Goal: Check status: Check status

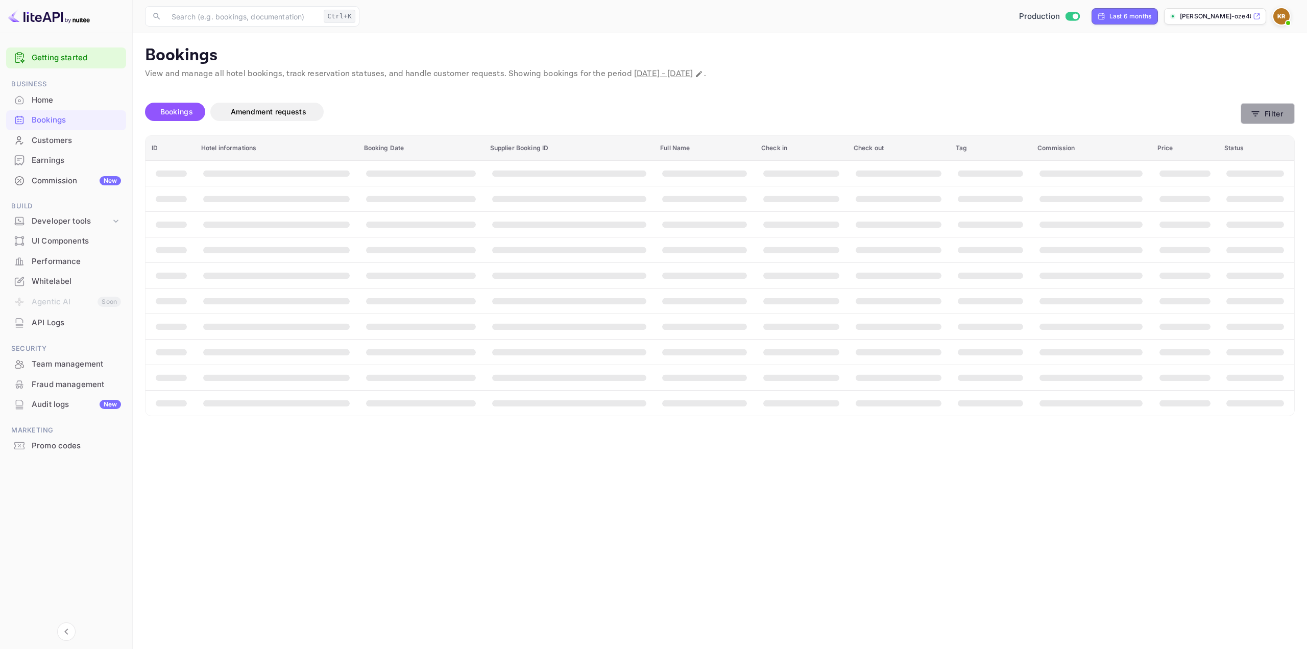
click at [1265, 111] on button "Filter" at bounding box center [1268, 113] width 54 height 21
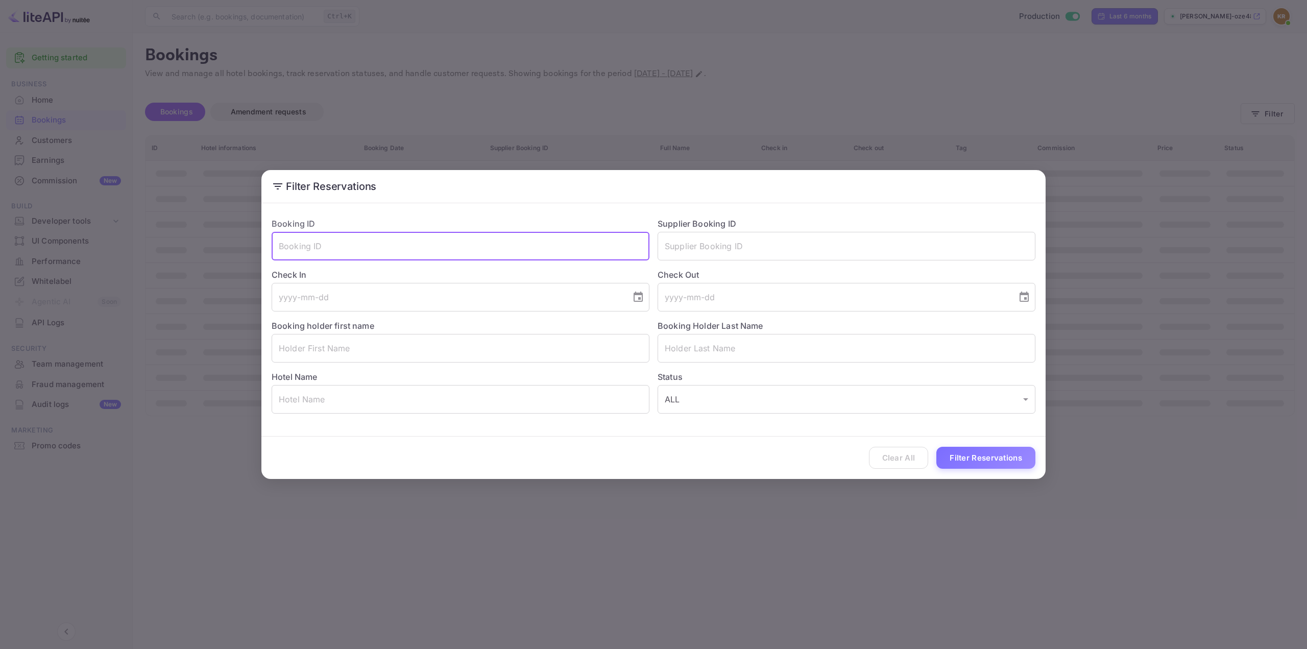
click at [599, 244] on input "text" at bounding box center [461, 246] width 378 height 29
paste input "2SaxKlJrT"
type input "2SaxKlJrT"
click at [971, 462] on button "Filter Reservations" at bounding box center [986, 458] width 99 height 22
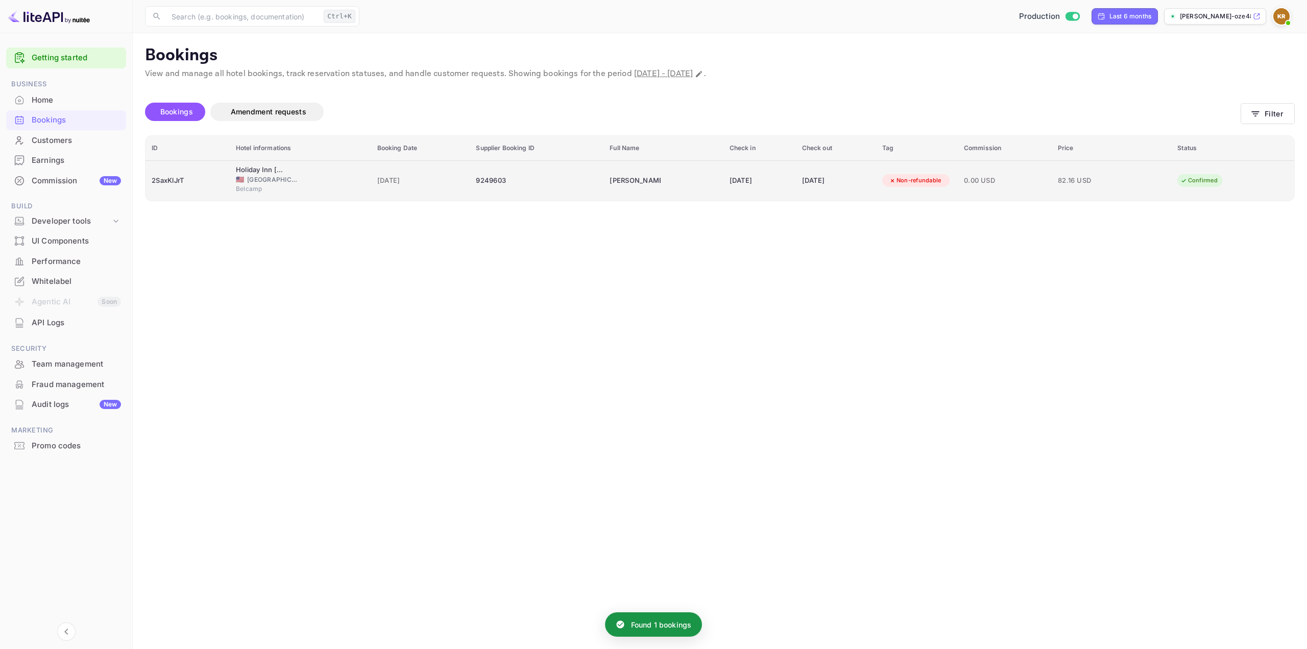
click at [978, 177] on td "0.00 USD" at bounding box center [1005, 180] width 94 height 40
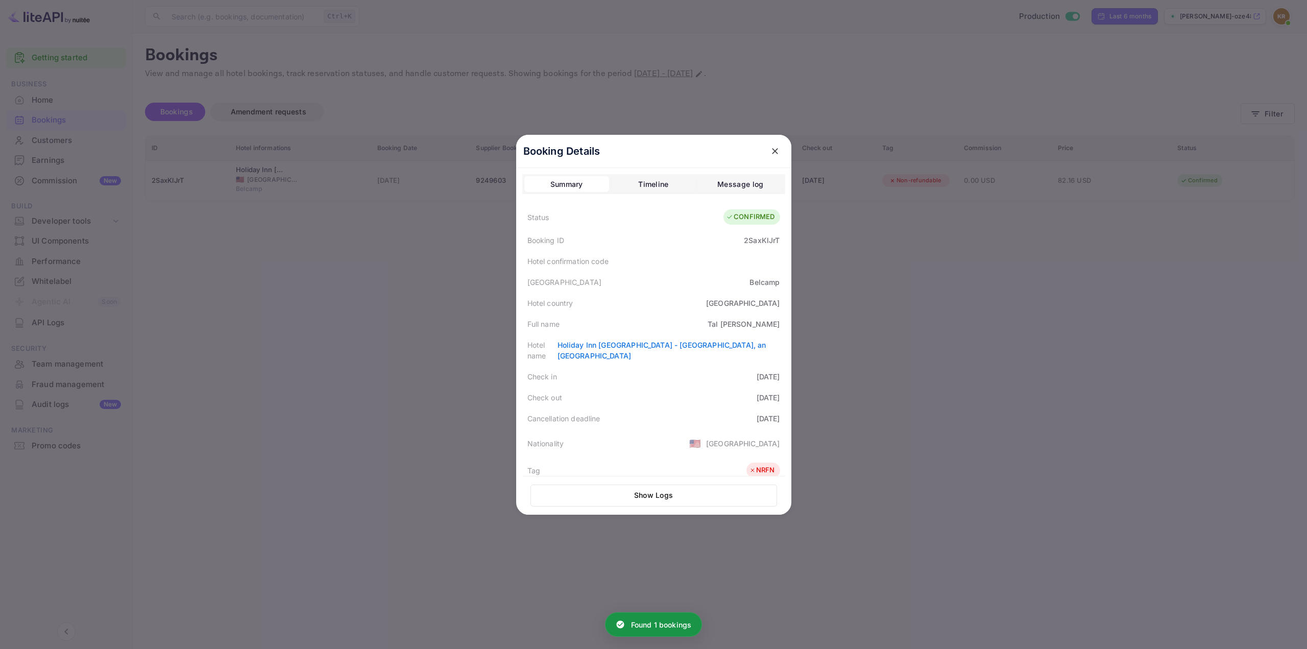
click at [759, 240] on div "2SaxKlJrT" at bounding box center [762, 240] width 36 height 11
click at [755, 321] on div "[PERSON_NAME]" at bounding box center [744, 324] width 73 height 11
click at [754, 321] on div "[PERSON_NAME]" at bounding box center [744, 324] width 73 height 11
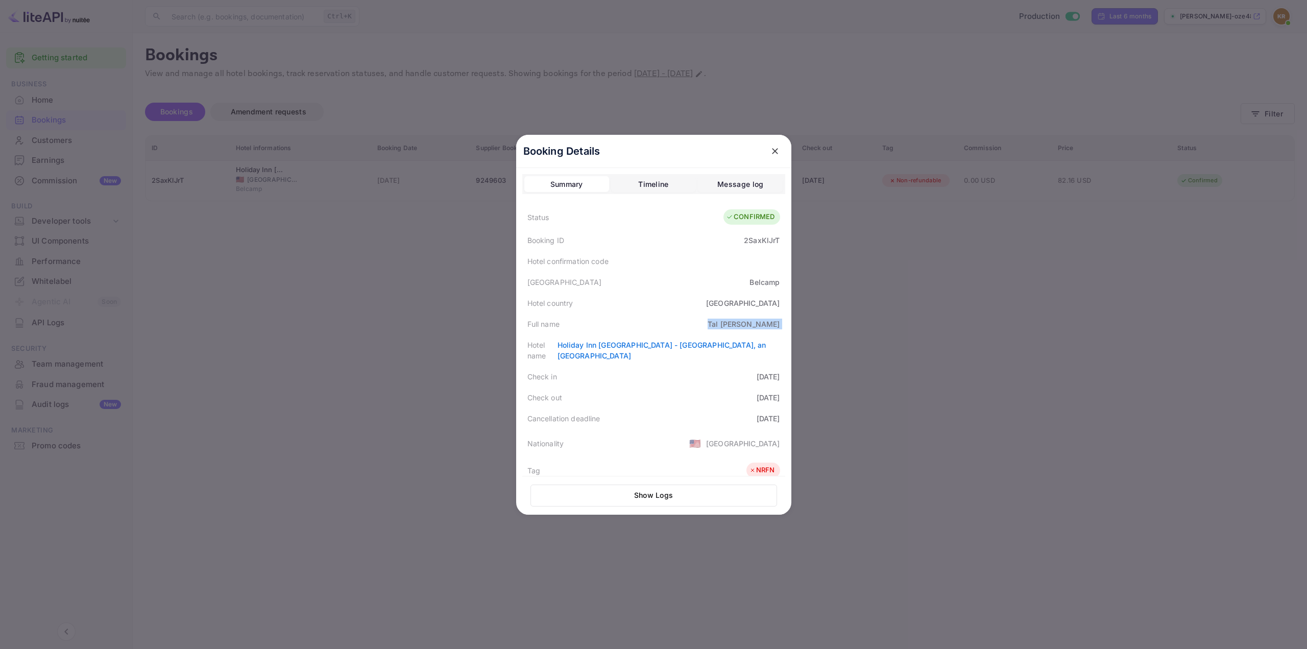
click at [754, 321] on div "[PERSON_NAME]" at bounding box center [744, 324] width 73 height 11
click at [891, 342] on div at bounding box center [653, 324] width 1307 height 649
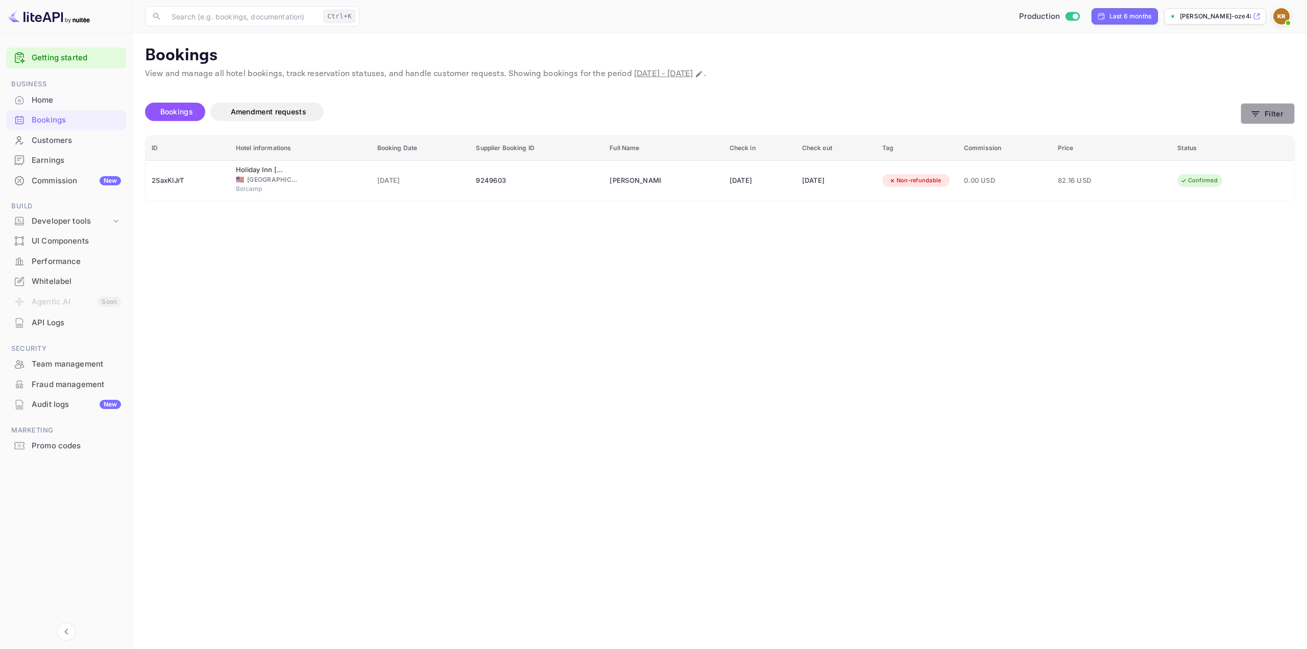
click at [1263, 117] on button "Filter" at bounding box center [1268, 113] width 54 height 21
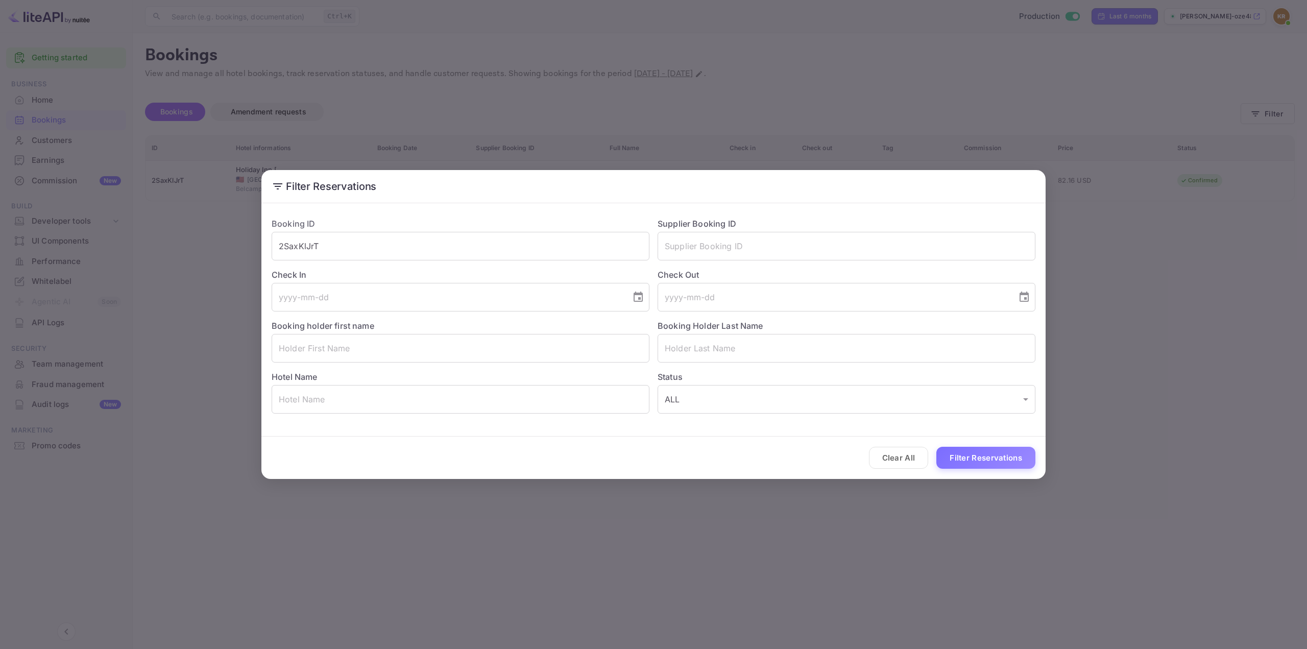
click at [194, 265] on div "Filter Reservations Booking ID 2SaxKlJrT ​ Supplier Booking ID ​ Check In ​ Che…" at bounding box center [653, 324] width 1307 height 649
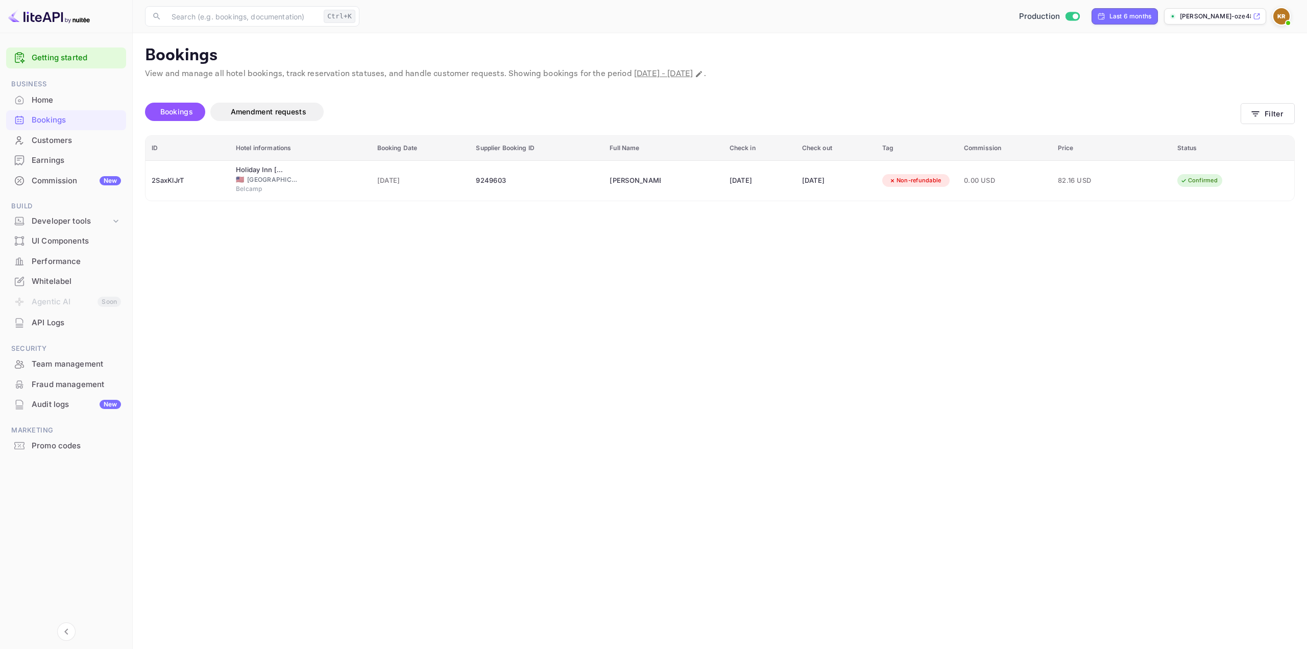
click at [1287, 14] on img at bounding box center [1282, 16] width 16 height 16
click at [1190, 131] on div "Sign out" at bounding box center [1219, 138] width 142 height 22
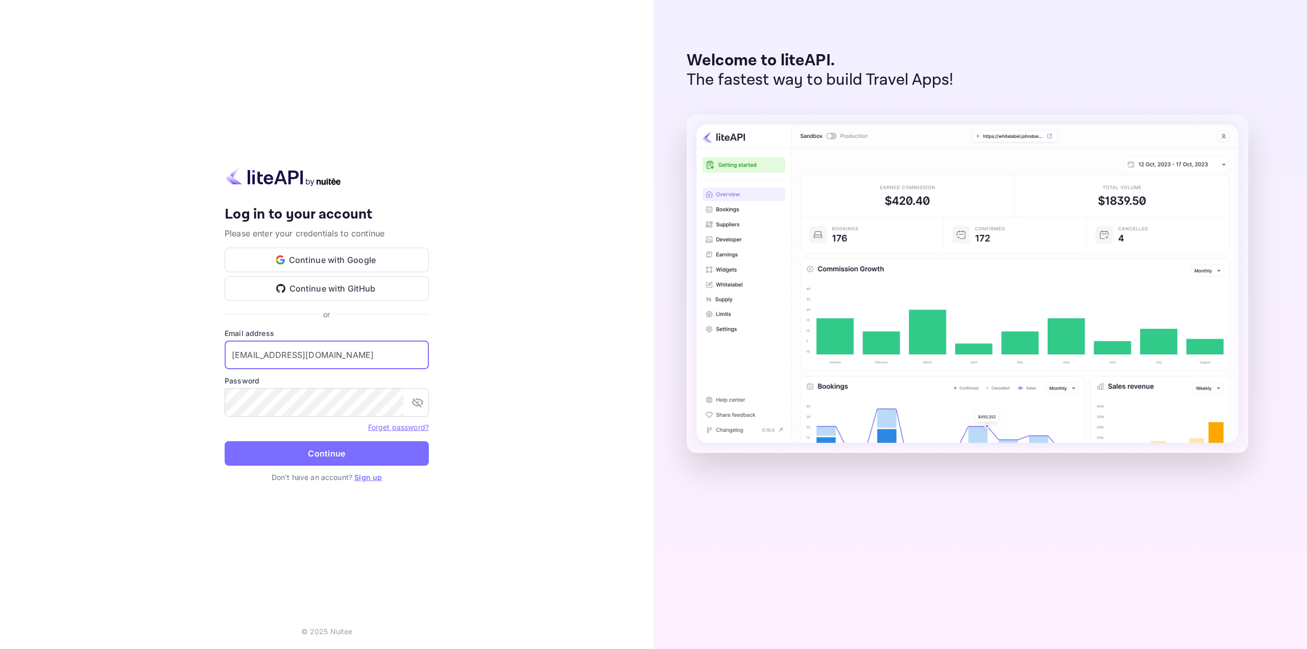
click at [334, 350] on input "[EMAIL_ADDRESS][DOMAIN_NAME]" at bounding box center [327, 355] width 204 height 29
type input "[EMAIL_ADDRESS][DOMAIN_NAME]"
click at [319, 455] on button "Continue" at bounding box center [327, 453] width 204 height 25
